Goal: Task Accomplishment & Management: Complete application form

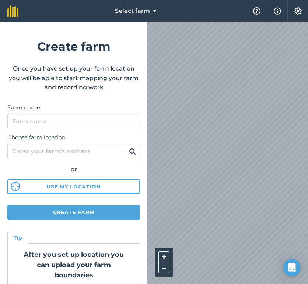
click at [77, 191] on button "Use my location" at bounding box center [73, 187] width 132 height 15
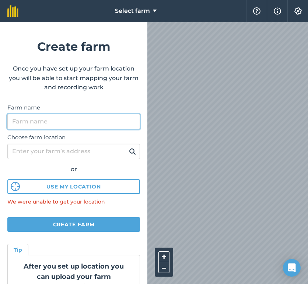
click at [81, 126] on input "Farm name" at bounding box center [73, 121] width 132 height 15
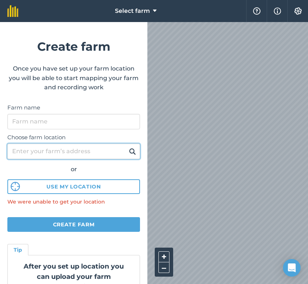
click at [89, 153] on div "Choose farm location or Use my location We were unable to get your location" at bounding box center [73, 167] width 132 height 77
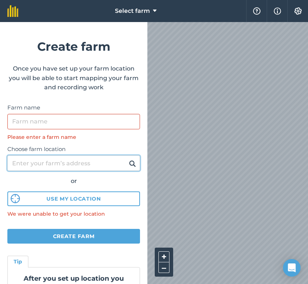
paste input "[GEOGRAPHIC_DATA]"
type input "[GEOGRAPHIC_DATA]"
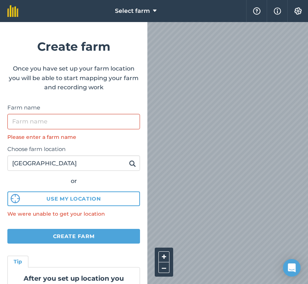
click at [92, 110] on label "Farm name" at bounding box center [73, 107] width 132 height 9
click at [92, 114] on input "Farm name" at bounding box center [73, 121] width 132 height 15
click at [100, 198] on button "Use my location" at bounding box center [73, 199] width 132 height 15
click at [106, 128] on input "Farm name" at bounding box center [73, 121] width 132 height 15
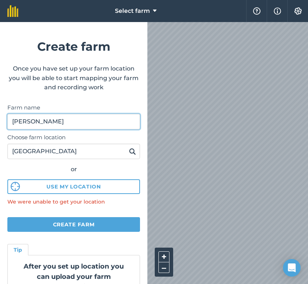
type input "[PERSON_NAME]"
click at [104, 182] on button "Use my location" at bounding box center [73, 187] width 132 height 15
click at [104, 186] on button "Use my location" at bounding box center [73, 187] width 132 height 15
